Goal: Navigation & Orientation: Find specific page/section

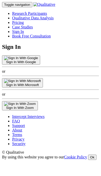
click at [32, 7] on button "Toggle navigation" at bounding box center [17, 4] width 30 height 5
click at [20, 119] on link "FAQ" at bounding box center [16, 121] width 8 height 4
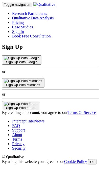
scroll to position [133, 0]
